Goal: Navigation & Orientation: Find specific page/section

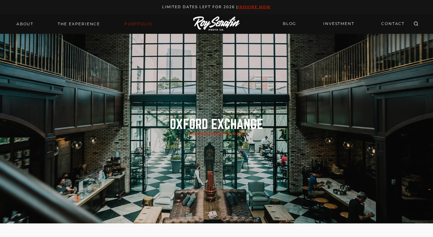
click at [151, 28] on link "Portfolio" at bounding box center [139, 24] width 36 height 9
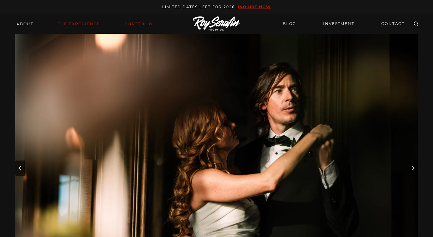
click at [64, 22] on link "THE EXPERIENCE" at bounding box center [79, 24] width 50 height 9
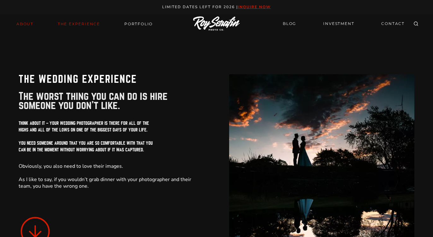
click at [26, 23] on link "About" at bounding box center [25, 24] width 25 height 9
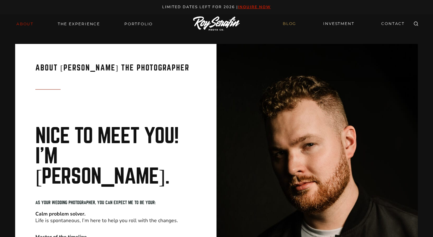
click at [289, 23] on link "BLOG" at bounding box center [289, 23] width 21 height 11
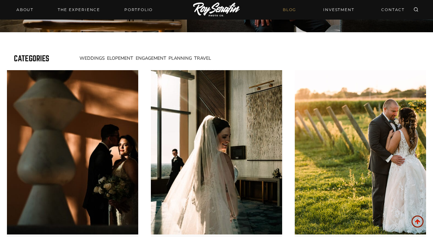
scroll to position [203, 0]
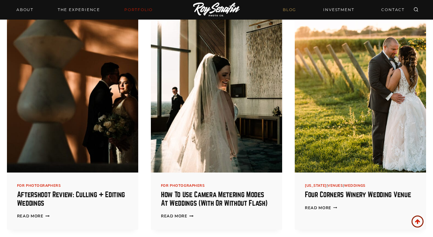
click at [132, 6] on link "Portfolio" at bounding box center [139, 9] width 36 height 9
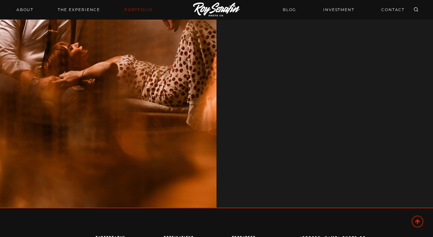
scroll to position [890, 0]
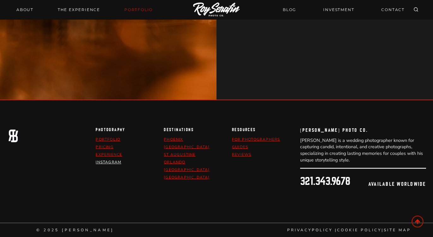
click at [113, 161] on link "Instagram" at bounding box center [109, 162] width 26 height 5
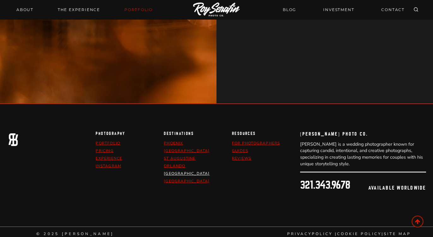
click at [173, 172] on link "[GEOGRAPHIC_DATA]" at bounding box center [187, 173] width 46 height 5
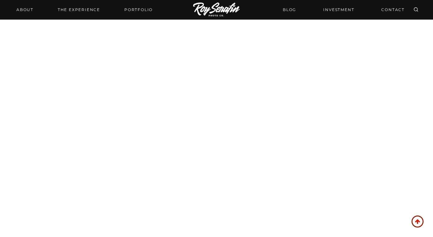
scroll to position [1205, 0]
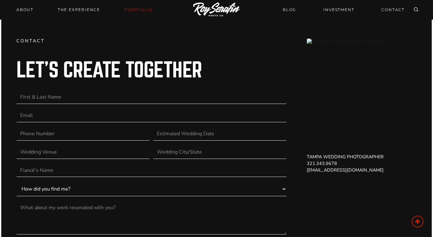
click at [142, 6] on link "Portfolio" at bounding box center [139, 9] width 36 height 9
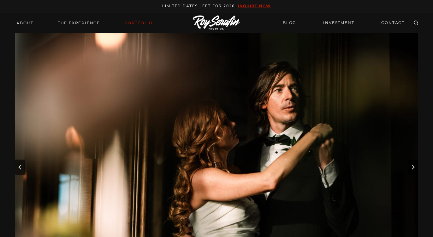
scroll to position [1, 0]
click at [414, 166] on icon "Next slide" at bounding box center [413, 167] width 3 height 5
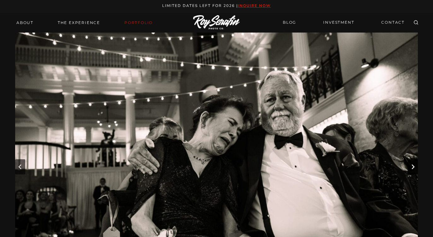
click at [414, 166] on icon "Next slide" at bounding box center [413, 167] width 3 height 5
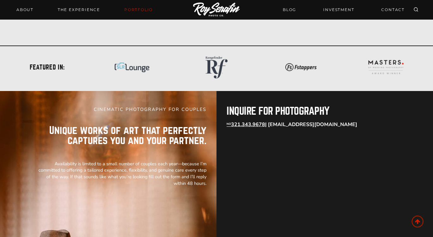
scroll to position [674, 0]
